Goal: Find specific page/section: Find specific page/section

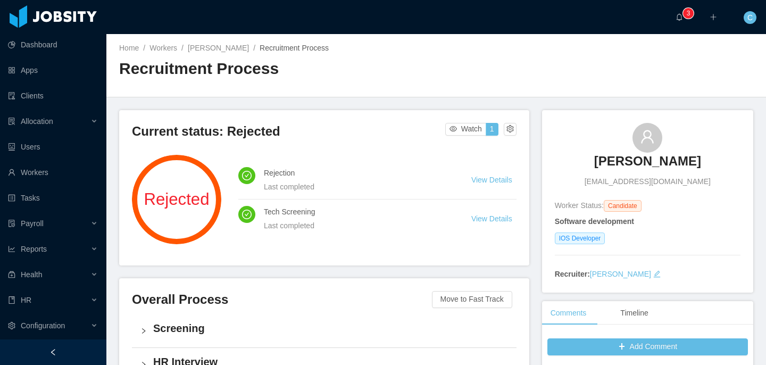
click at [664, 158] on h3 "[PERSON_NAME]" at bounding box center [647, 161] width 107 height 17
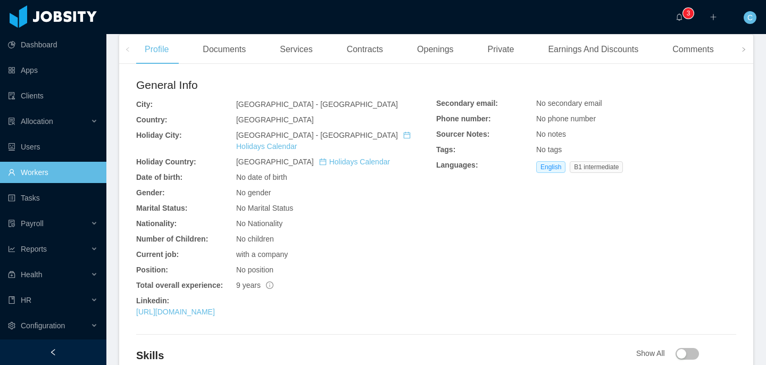
scroll to position [290, 0]
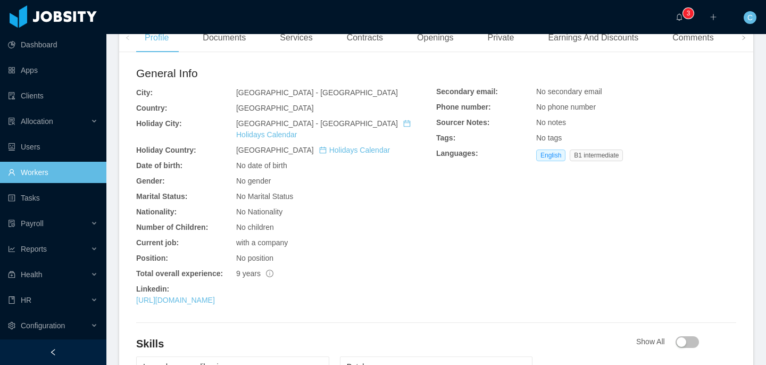
drag, startPoint x: 211, startPoint y: 285, endPoint x: 225, endPoint y: 279, distance: 14.8
copy div "Linkedin: https://www.linkedin.com/in/fabio--resende/"
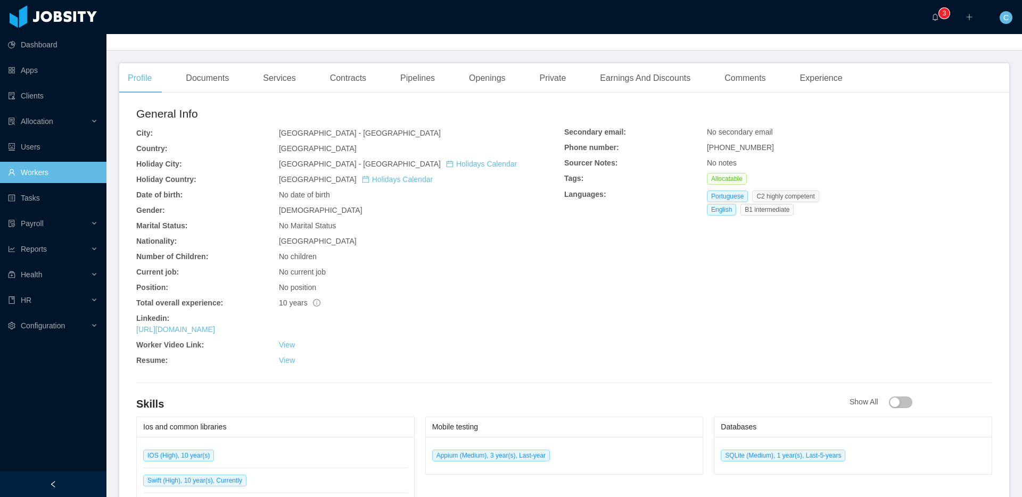
scroll to position [269, 0]
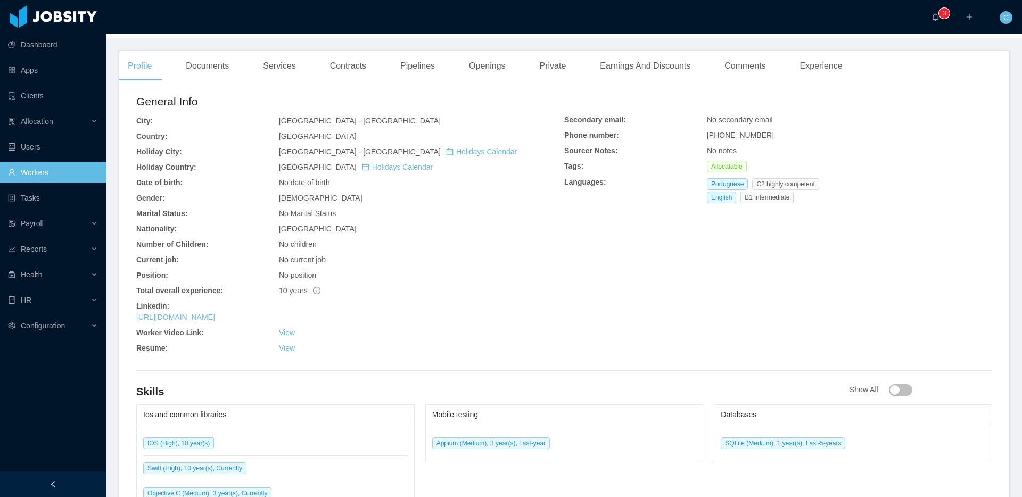
drag, startPoint x: 325, startPoint y: 317, endPoint x: 130, endPoint y: 309, distance: 194.4
click at [127, 305] on div "General Info City: [GEOGRAPHIC_DATA] - [GEOGRAPHIC_DATA]: [GEOGRAPHIC_DATA] Hol…" at bounding box center [564, 397] width 890 height 617
copy div "Linkedin: [URL][DOMAIN_NAME]"
